Goal: Task Accomplishment & Management: Use online tool/utility

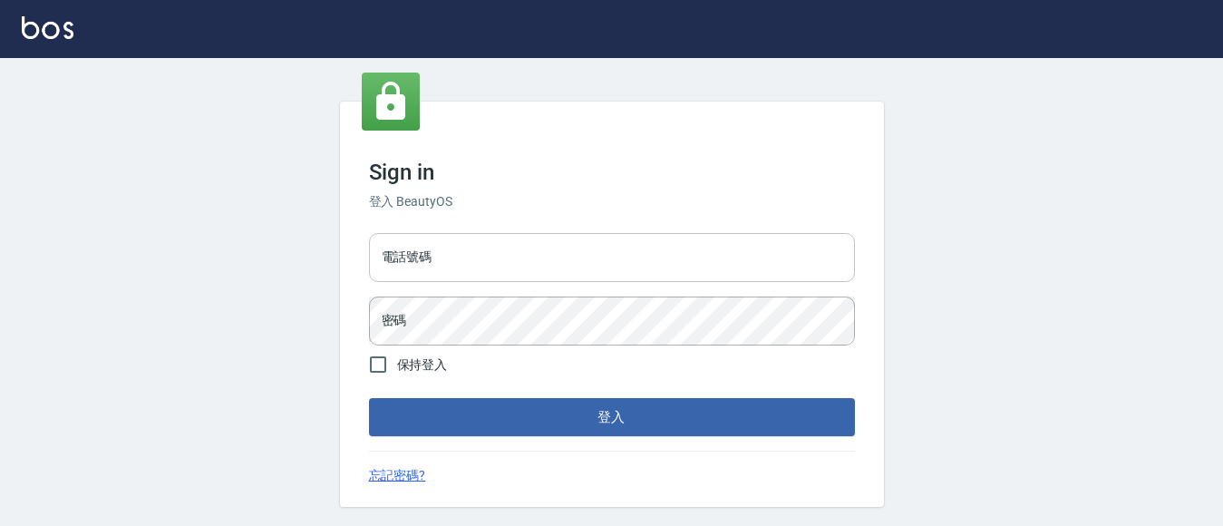
click at [547, 254] on input "電話號碼" at bounding box center [612, 257] width 486 height 49
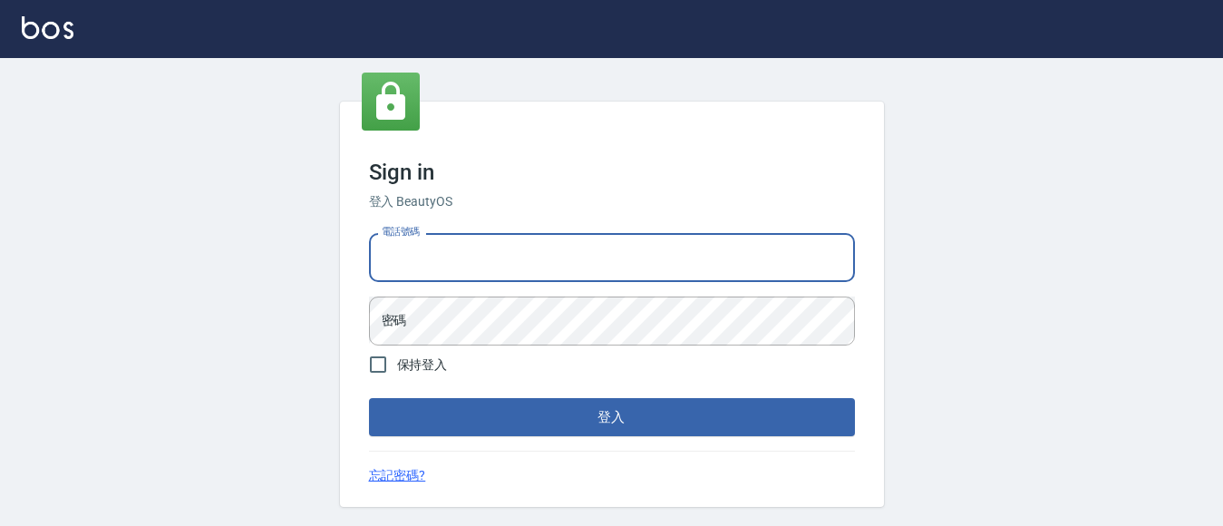
click at [551, 264] on input "電話號碼" at bounding box center [612, 257] width 486 height 49
click at [552, 261] on input "電話號碼" at bounding box center [612, 257] width 486 height 49
type input "7320483"
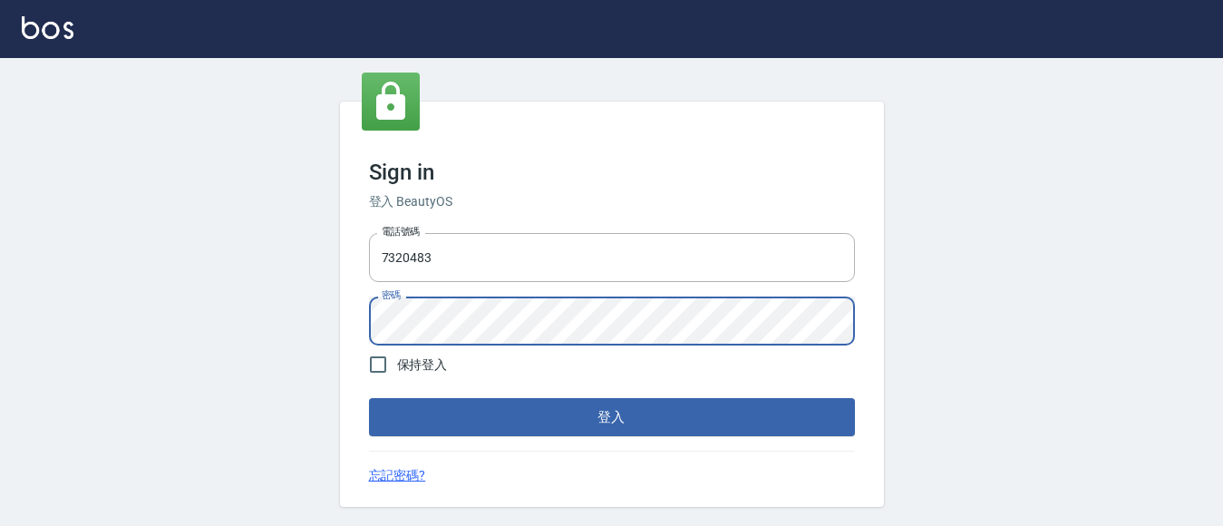
click at [369, 398] on button "登入" at bounding box center [612, 417] width 486 height 38
